Goal: Information Seeking & Learning: Check status

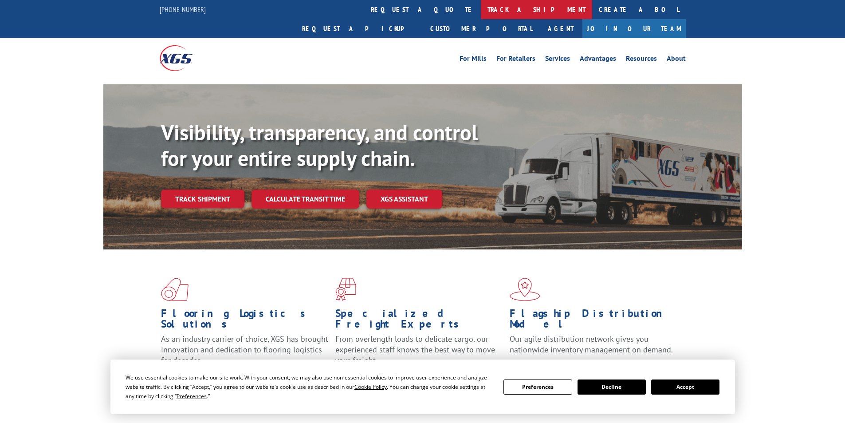
click at [481, 10] on link "track a shipment" at bounding box center [536, 9] width 111 height 19
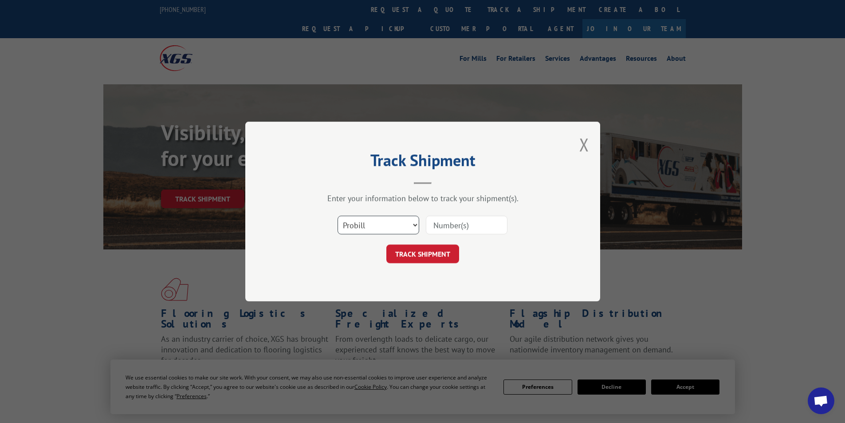
click at [418, 222] on select "Select category... Probill BOL PO" at bounding box center [379, 225] width 82 height 19
select select "bol"
click at [338, 216] on select "Select category... Probill BOL PO" at bounding box center [379, 225] width 82 height 19
click at [452, 224] on input at bounding box center [467, 225] width 82 height 19
paste input "371423"
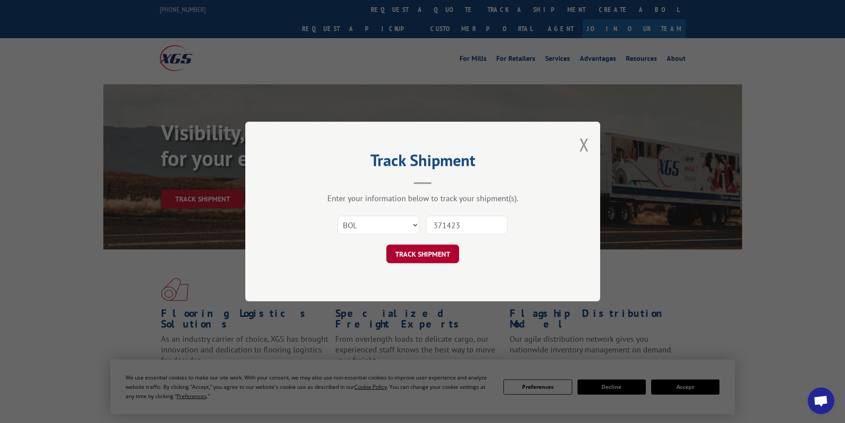
type input "371423"
click at [438, 256] on button "TRACK SHIPMENT" at bounding box center [422, 253] width 73 height 19
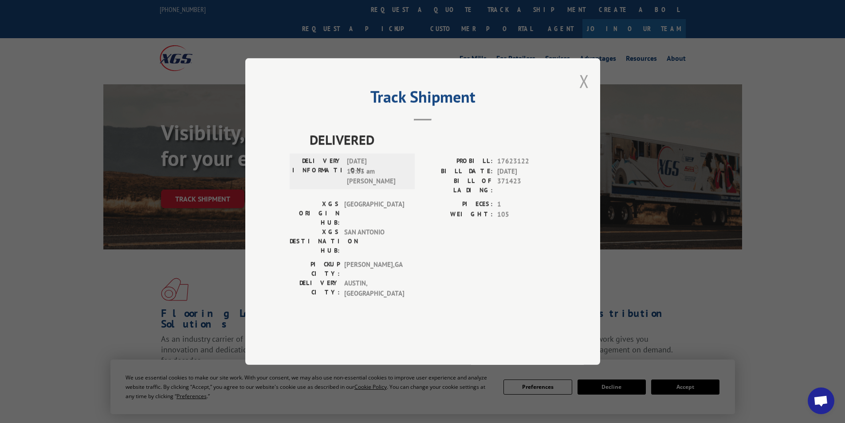
click at [586, 93] on button "Close modal" at bounding box center [584, 81] width 10 height 24
